Goal: Navigation & Orientation: Find specific page/section

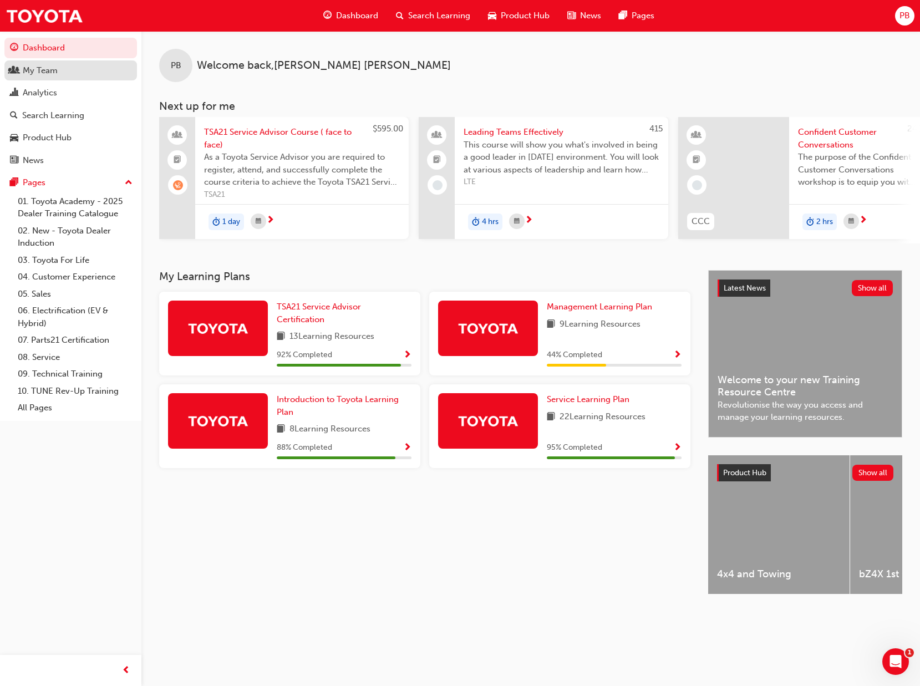
click at [52, 72] on div "My Team" at bounding box center [40, 70] width 35 height 13
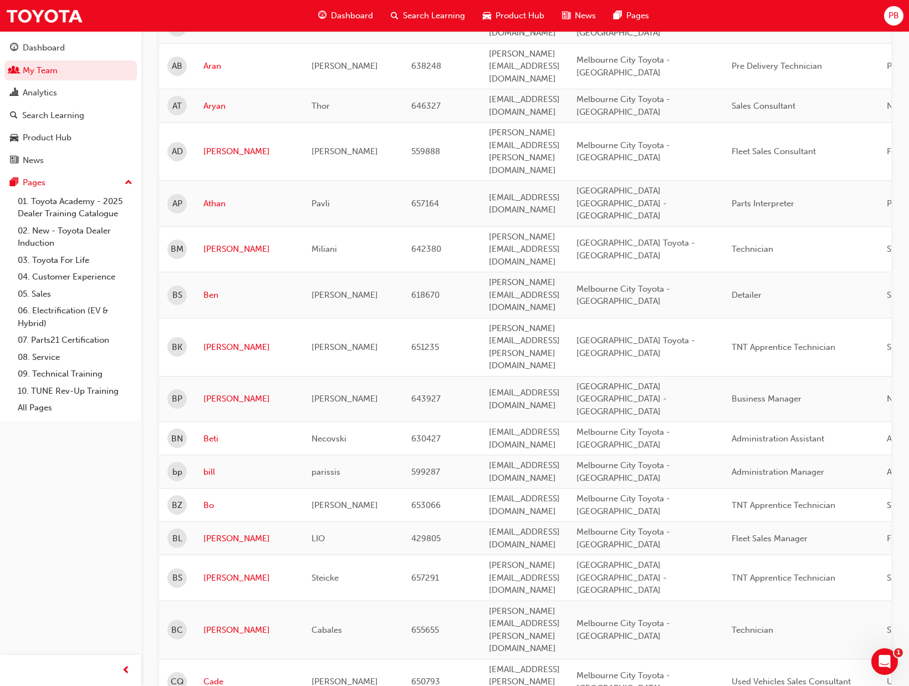
scroll to position [1364, 0]
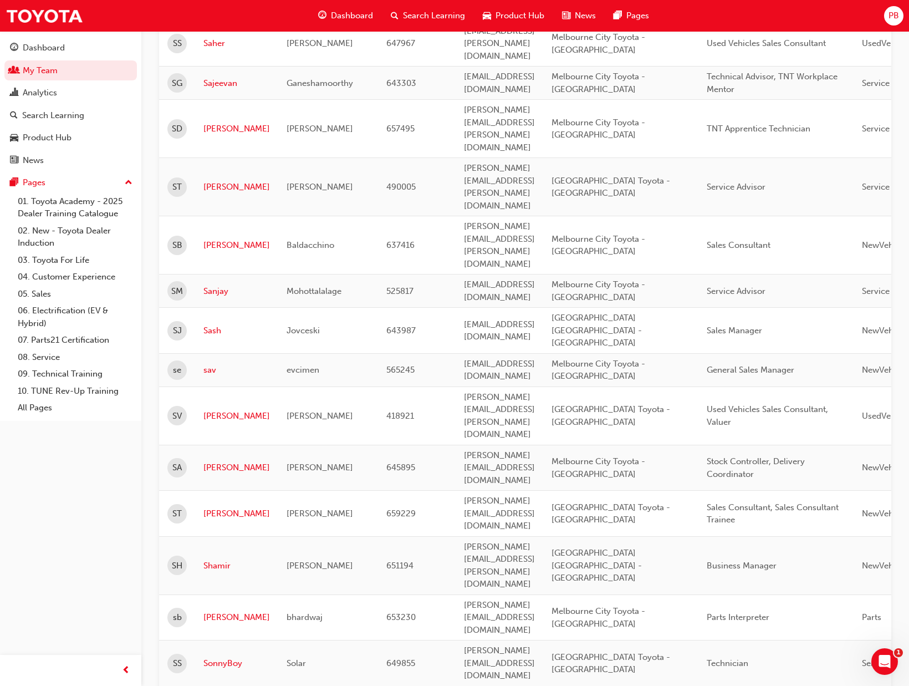
scroll to position [58, 0]
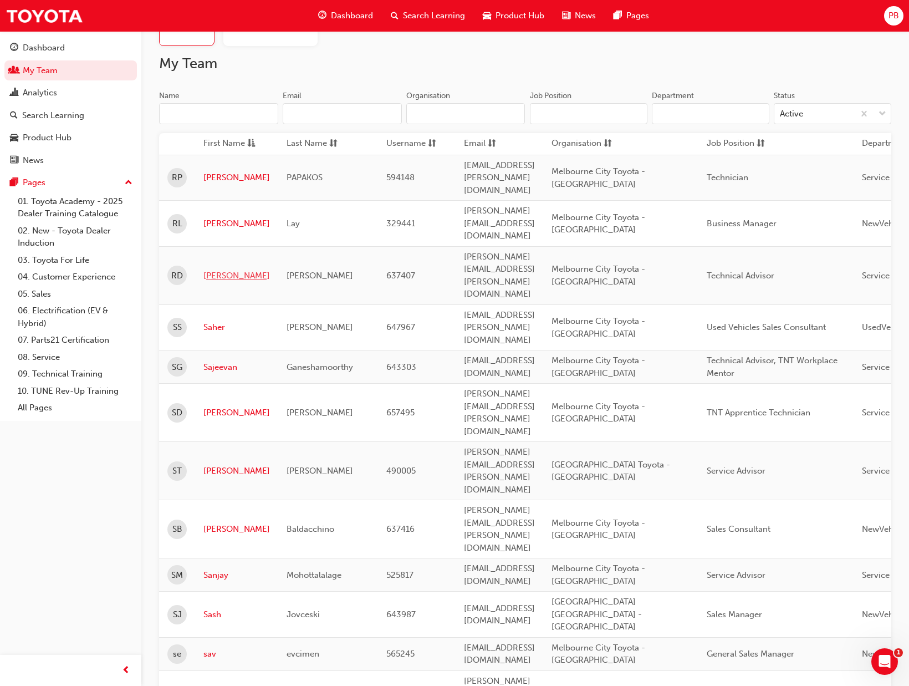
click at [216, 269] on link "[PERSON_NAME]" at bounding box center [236, 275] width 67 height 13
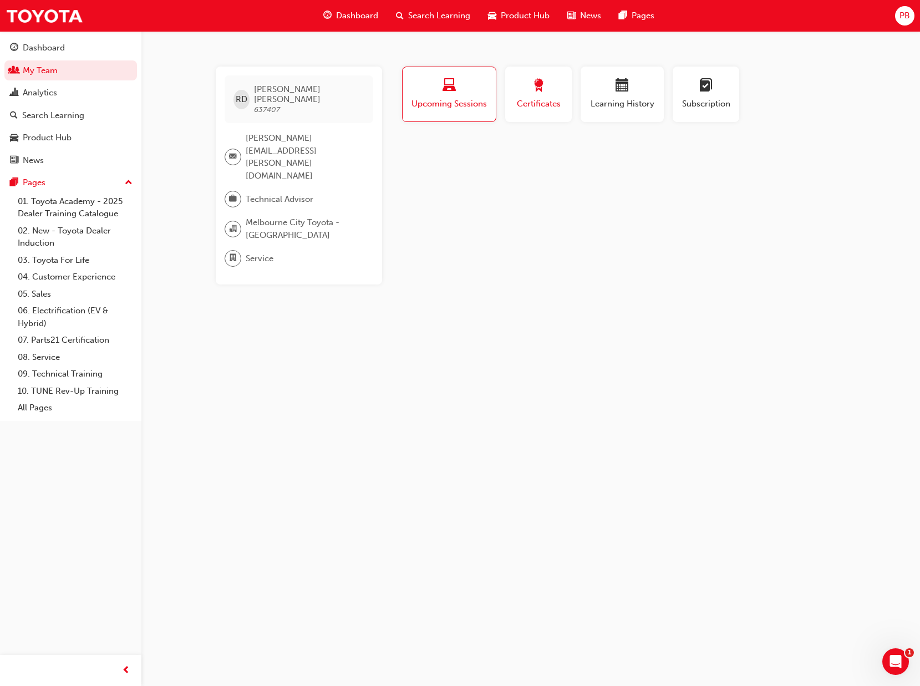
click at [533, 110] on span "Certificates" at bounding box center [538, 104] width 50 height 13
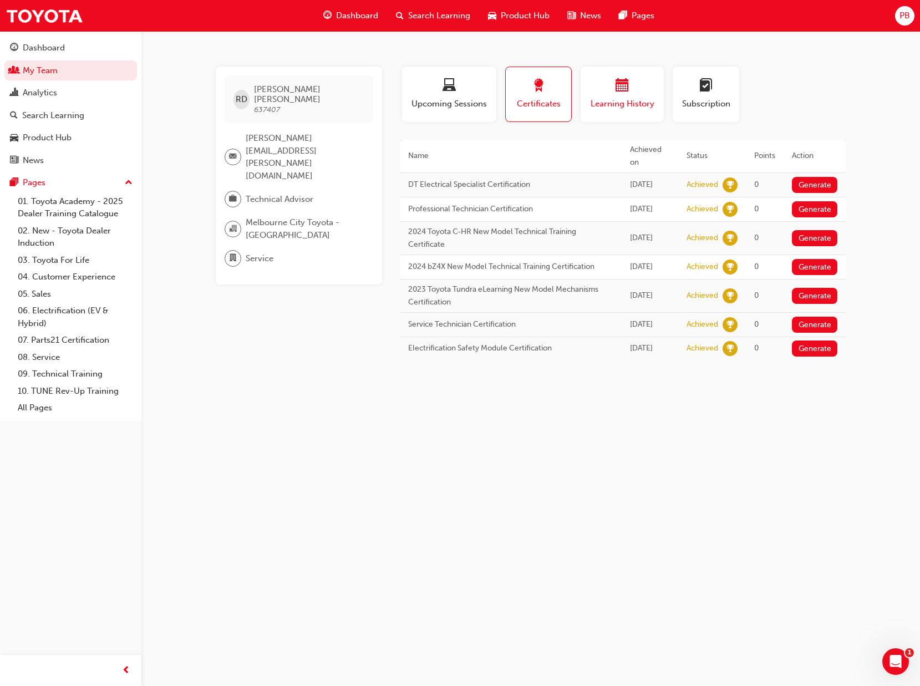
click at [600, 103] on span "Learning History" at bounding box center [622, 104] width 67 height 13
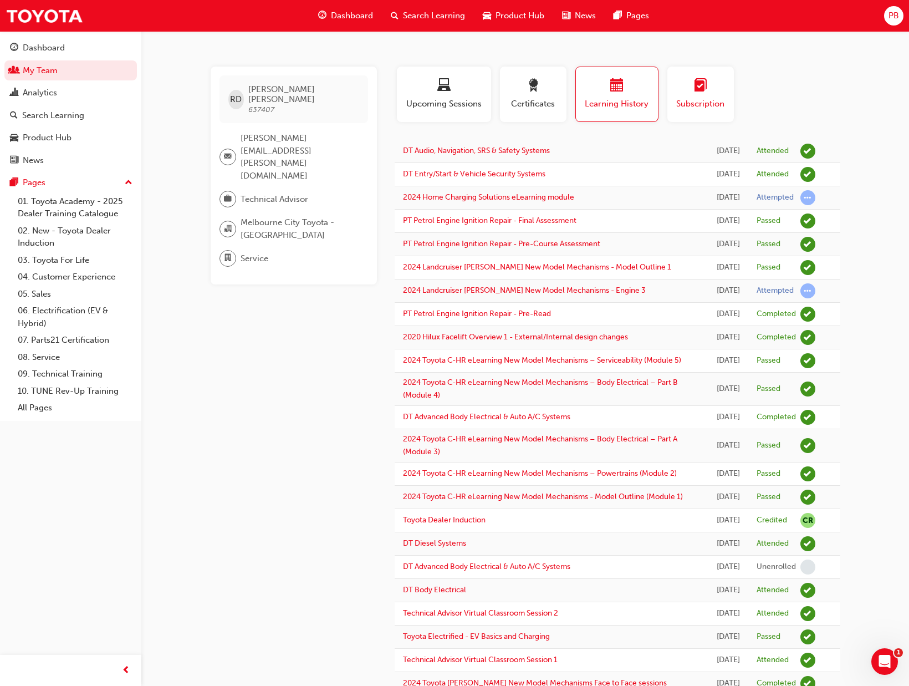
click at [704, 105] on span "Subscription" at bounding box center [701, 104] width 50 height 13
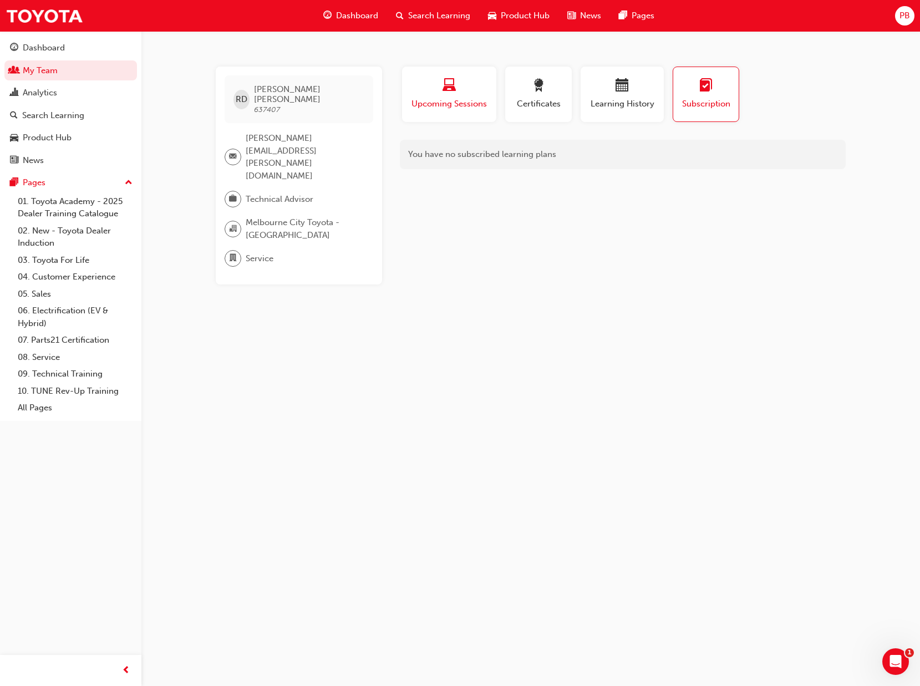
click at [446, 100] on span "Upcoming Sessions" at bounding box center [449, 104] width 78 height 13
click at [362, 19] on span "Dashboard" at bounding box center [357, 15] width 42 height 13
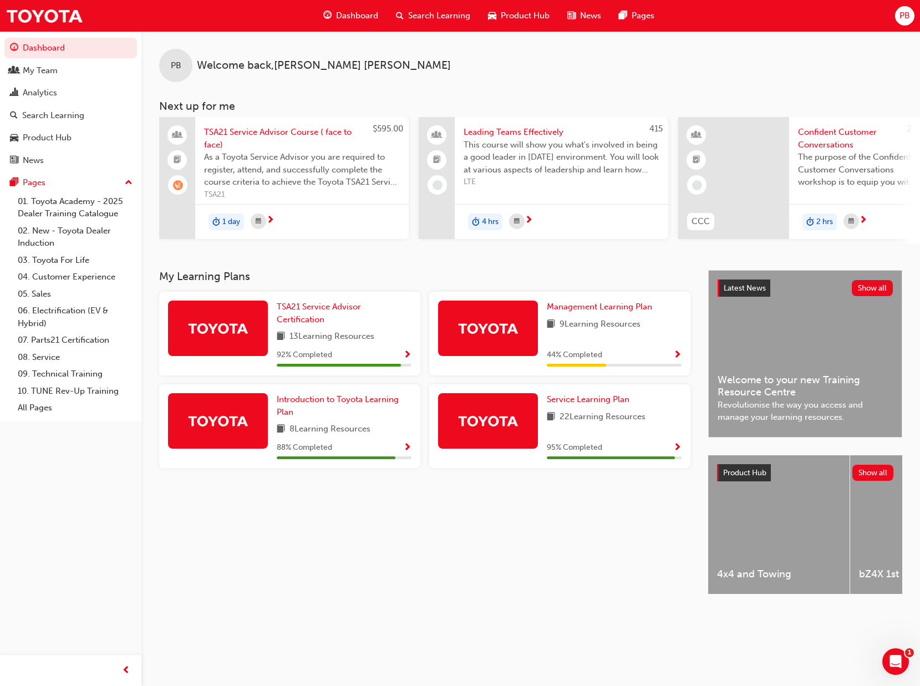
click at [467, 38] on div "PB Welcome back , [PERSON_NAME]" at bounding box center [530, 56] width 778 height 51
